Goal: Information Seeking & Learning: Learn about a topic

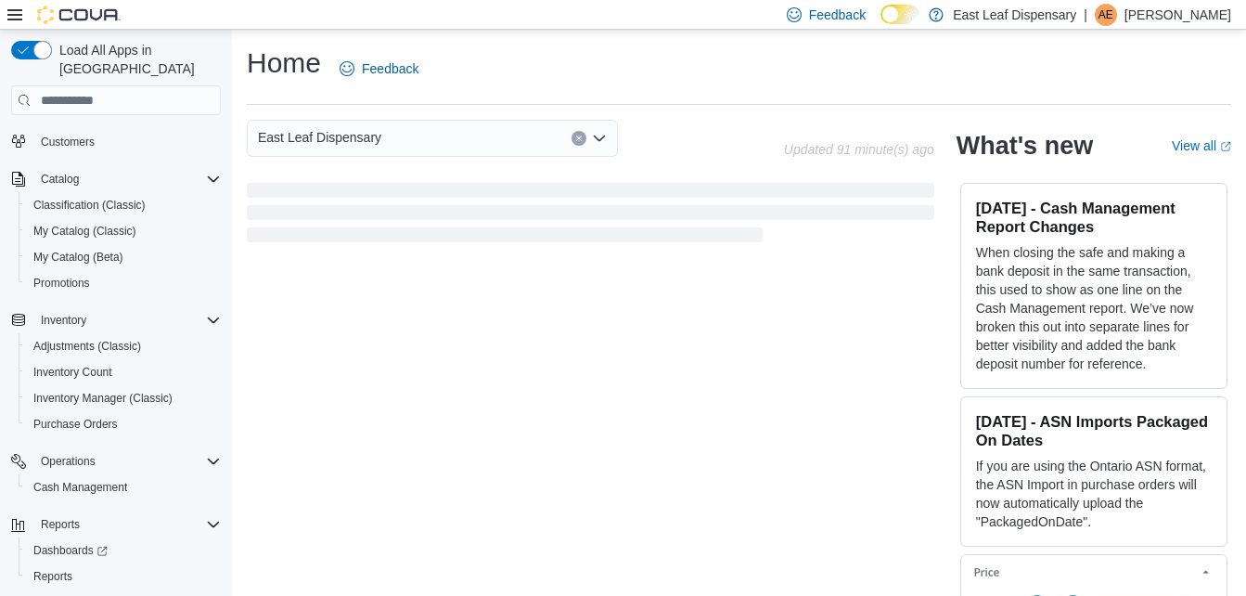
scroll to position [41, 0]
click at [71, 272] on span "Promotions" at bounding box center [61, 279] width 57 height 15
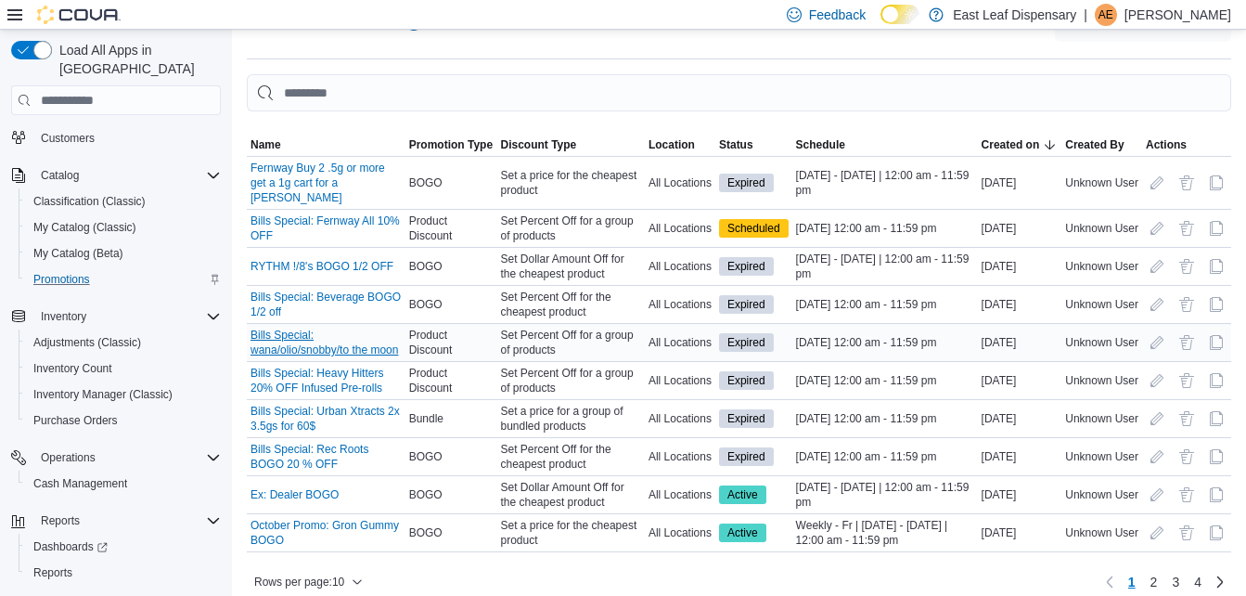
scroll to position [46, 0]
click at [317, 403] on link "Bills Special: Urban Xtracts 2x 3.5gs for 60$" at bounding box center [325, 418] width 151 height 30
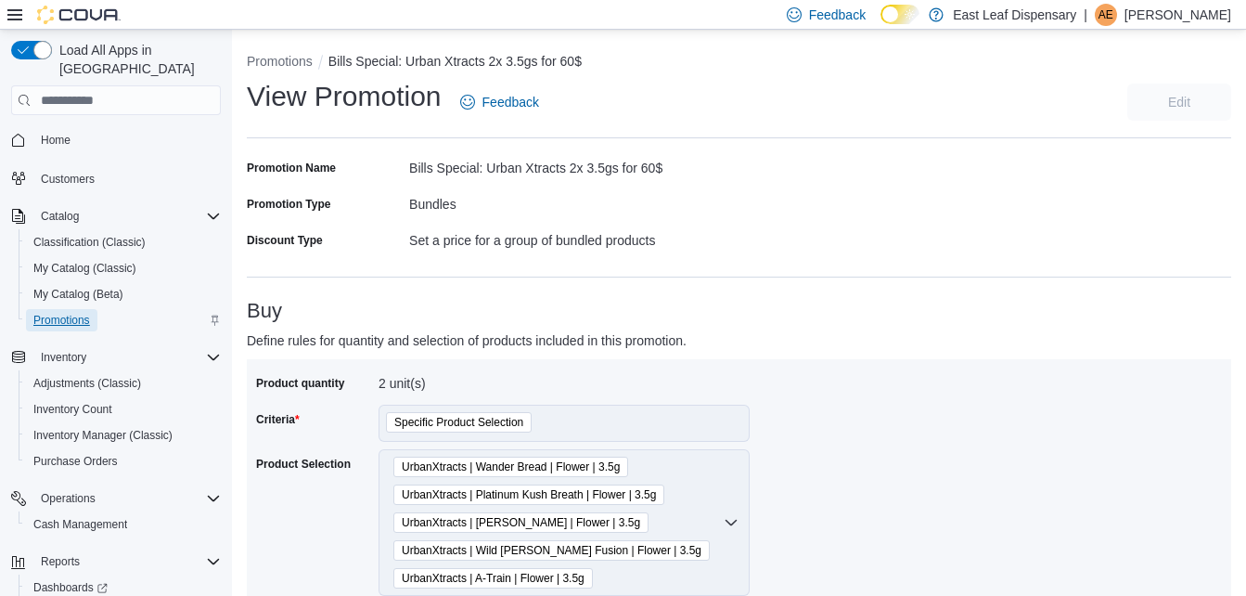
click at [60, 313] on span "Promotions" at bounding box center [61, 320] width 57 height 15
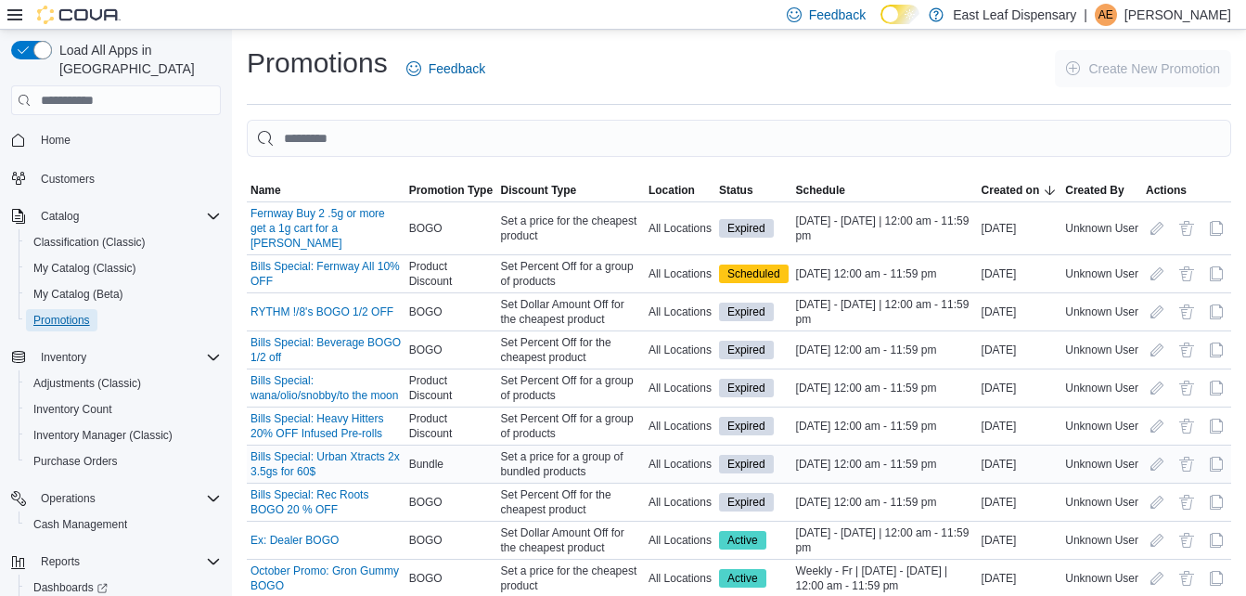
scroll to position [46, 0]
